Goal: Check status

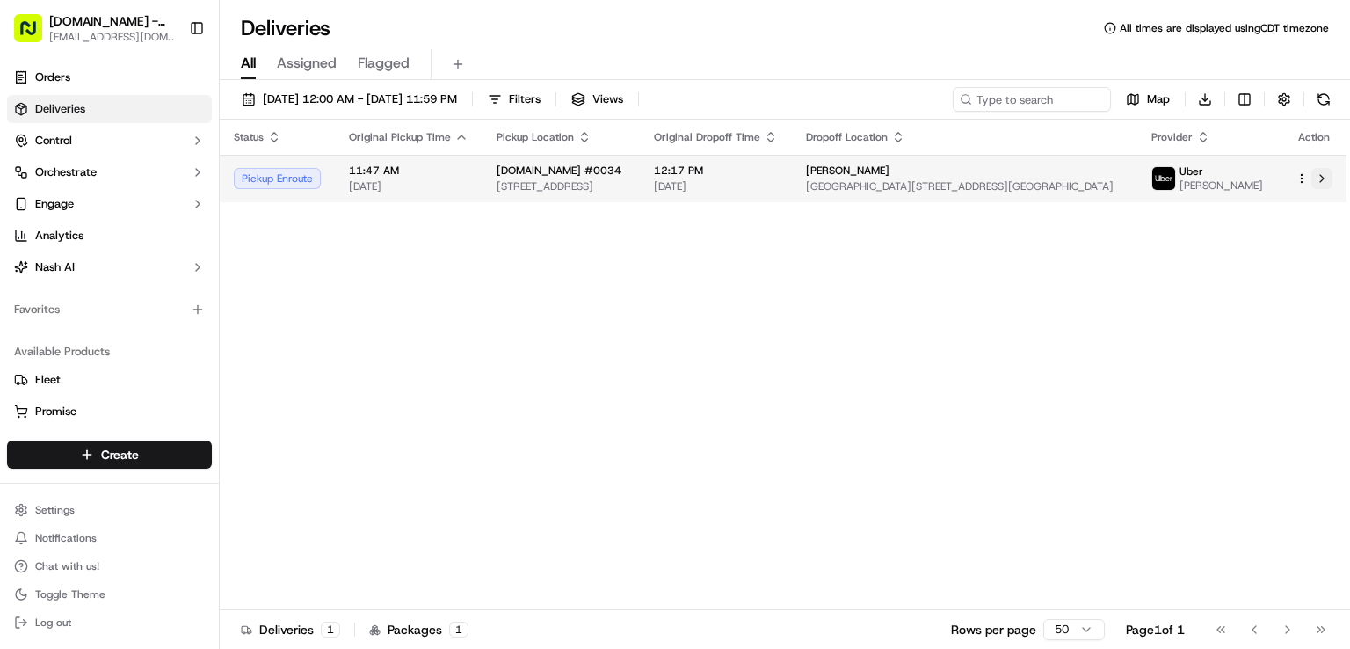
click at [1322, 182] on button at bounding box center [1321, 178] width 21 height 21
